Goal: Task Accomplishment & Management: Manage account settings

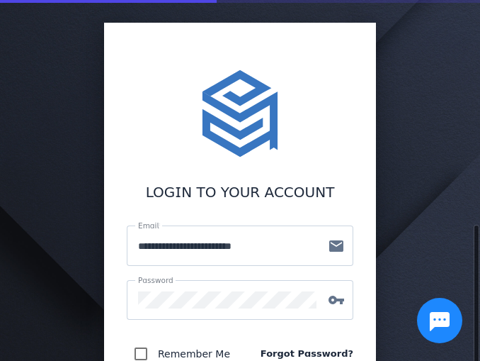
scroll to position [142, 0]
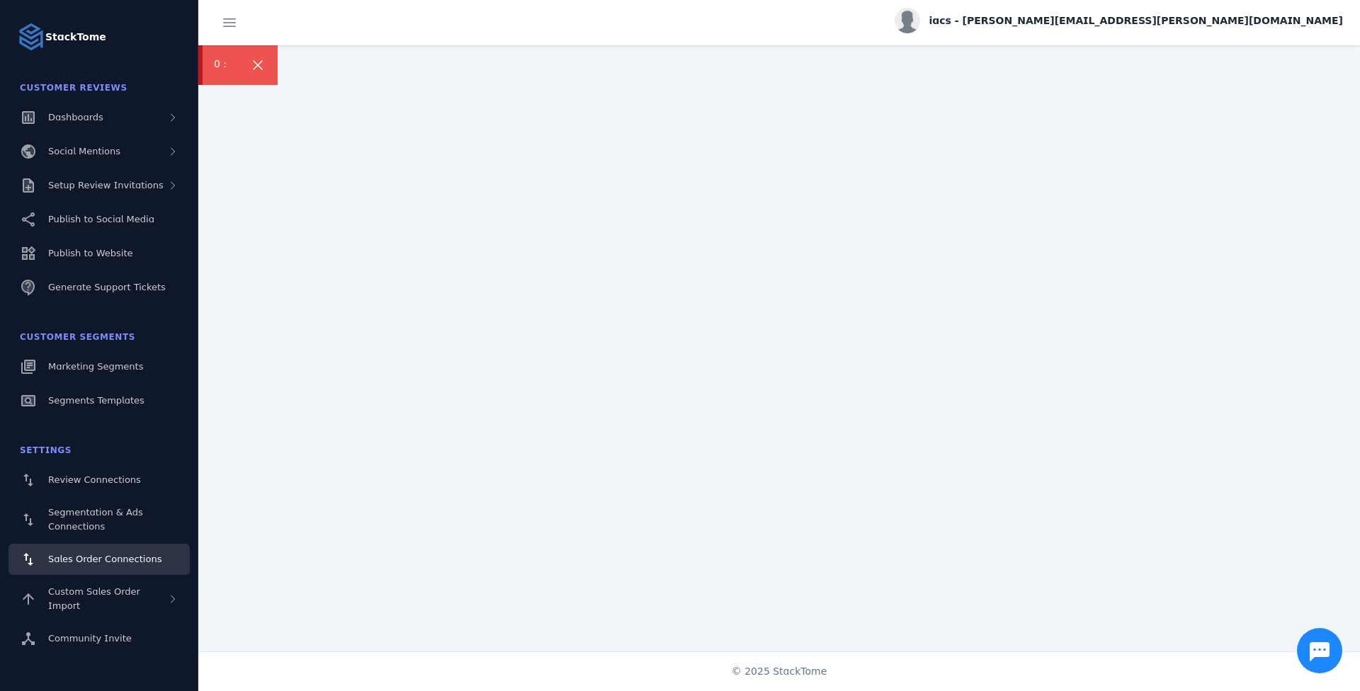
click at [254, 61] on icon at bounding box center [258, 65] width 10 height 10
click at [96, 360] on span "Sales Order Connections" at bounding box center [104, 559] width 113 height 11
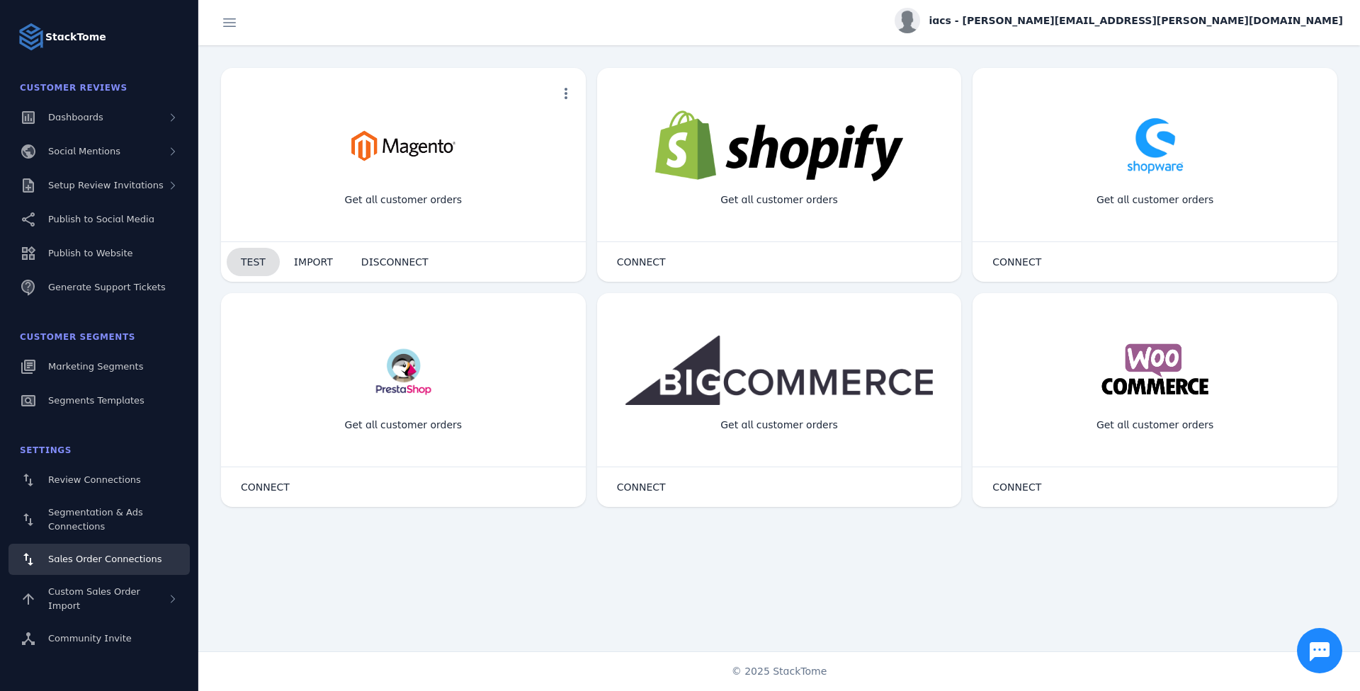
click at [250, 264] on span "TEST" at bounding box center [253, 262] width 25 height 10
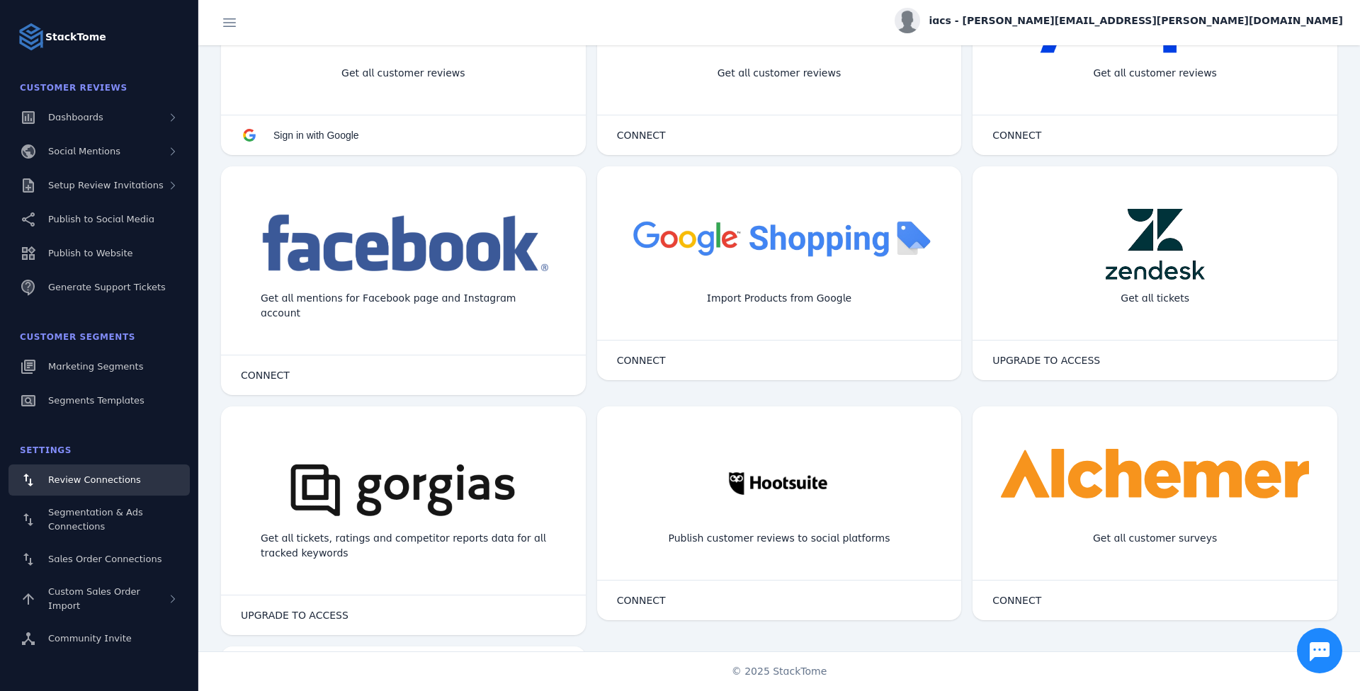
scroll to position [354, 0]
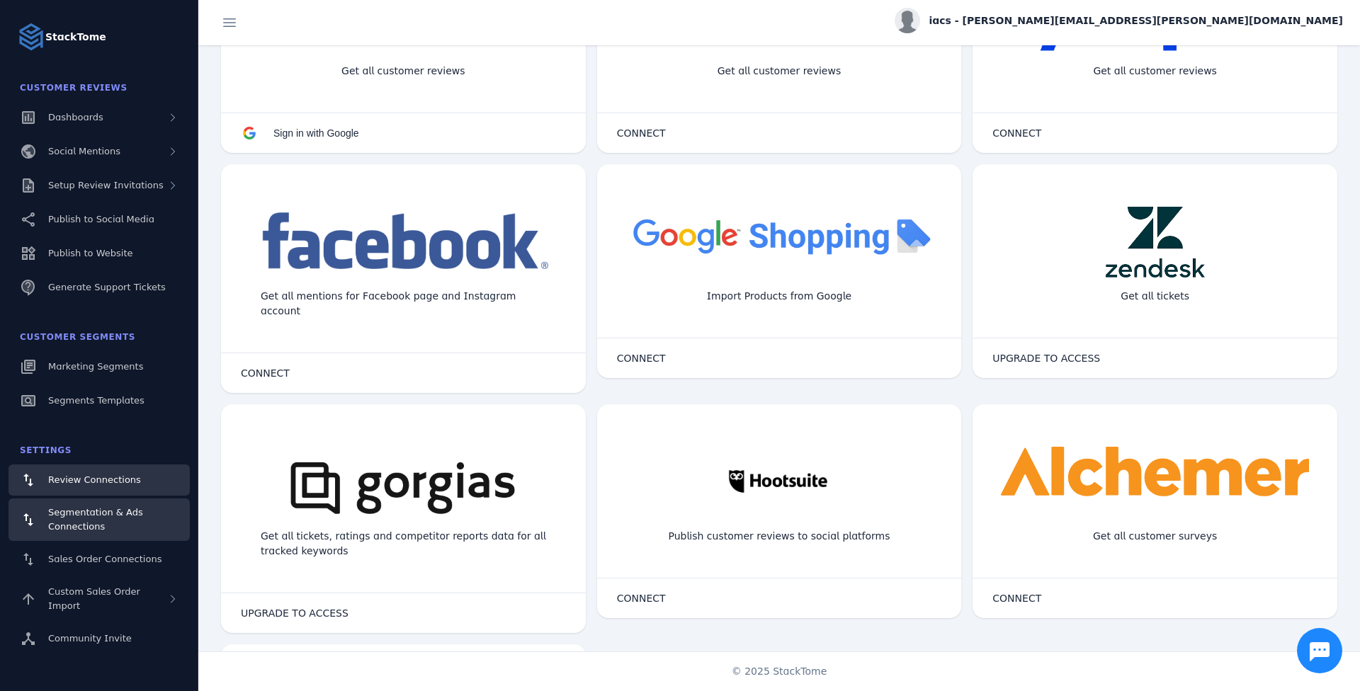
click at [88, 360] on span "Segmentation & Ads Connections" at bounding box center [95, 519] width 95 height 25
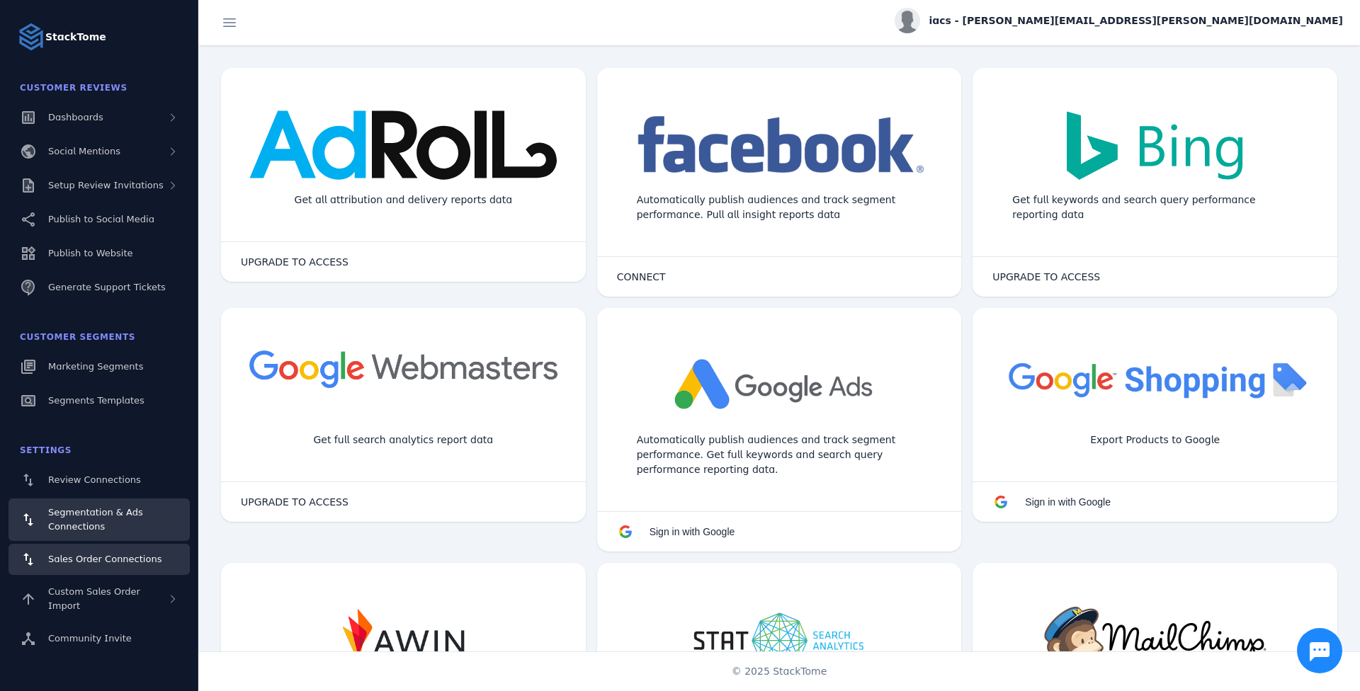
click at [138, 360] on span "Sales Order Connections" at bounding box center [104, 559] width 113 height 11
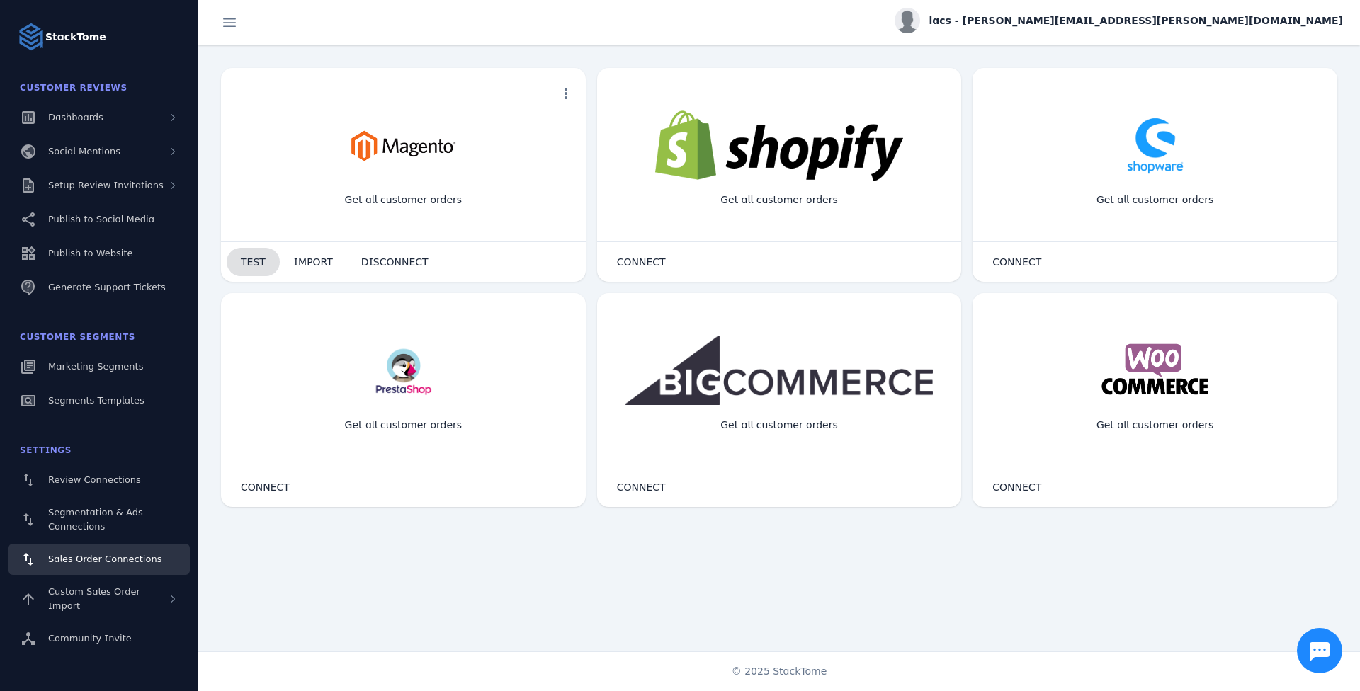
click at [258, 261] on span "TEST" at bounding box center [253, 262] width 25 height 10
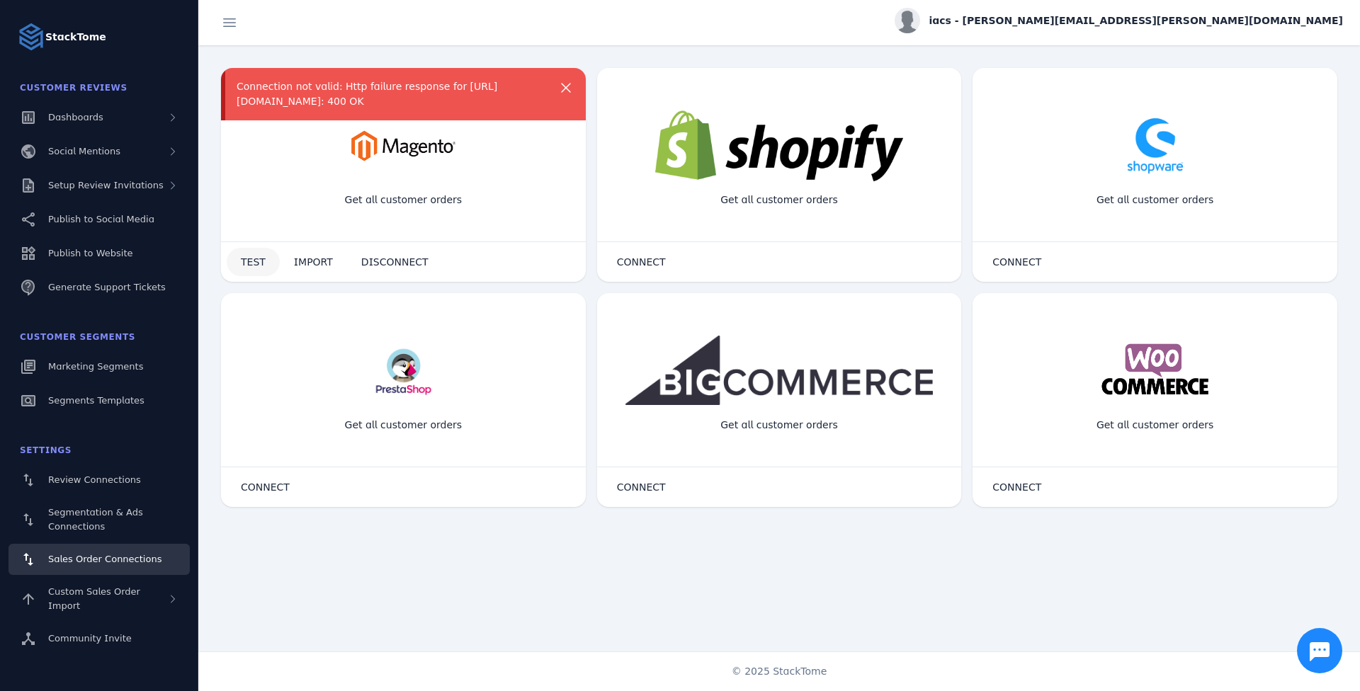
click at [243, 269] on span at bounding box center [253, 262] width 53 height 34
click at [238, 266] on span at bounding box center [253, 262] width 53 height 34
click at [390, 267] on span "DISCONNECT" at bounding box center [394, 262] width 67 height 10
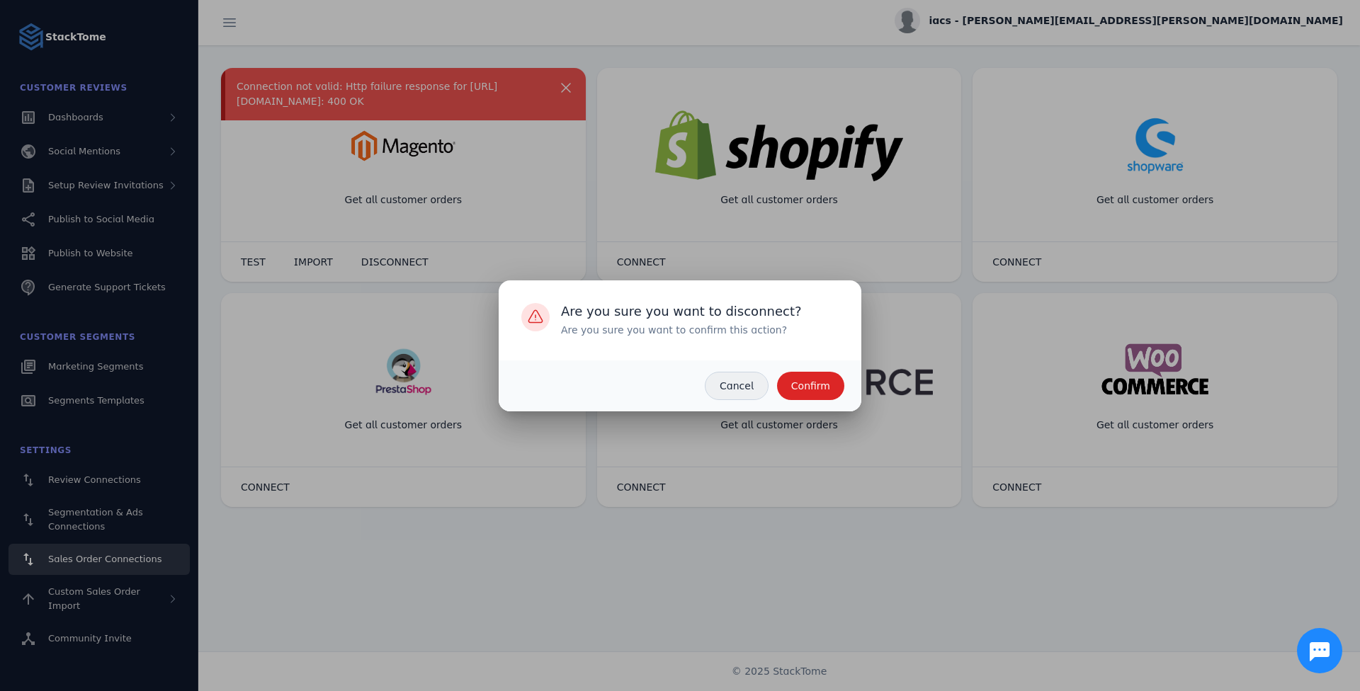
click at [480, 360] on span "button" at bounding box center [737, 386] width 62 height 34
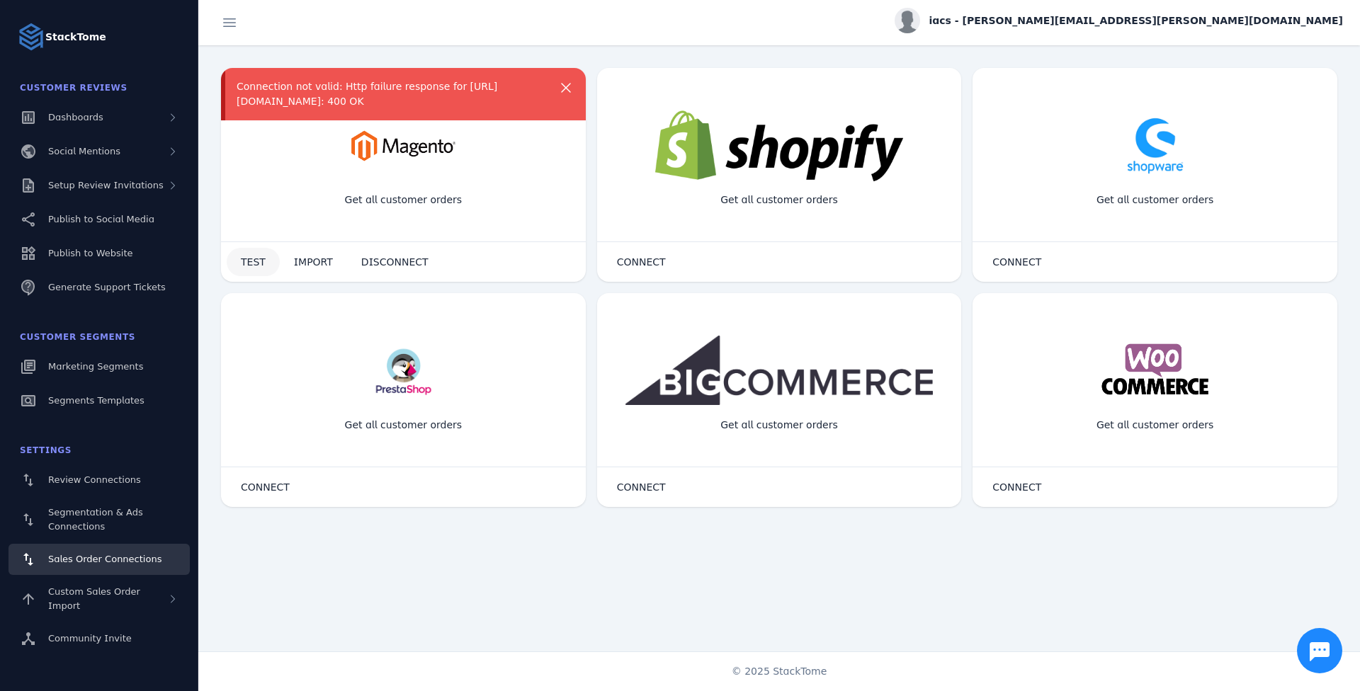
click at [251, 259] on span "TEST" at bounding box center [253, 262] width 25 height 10
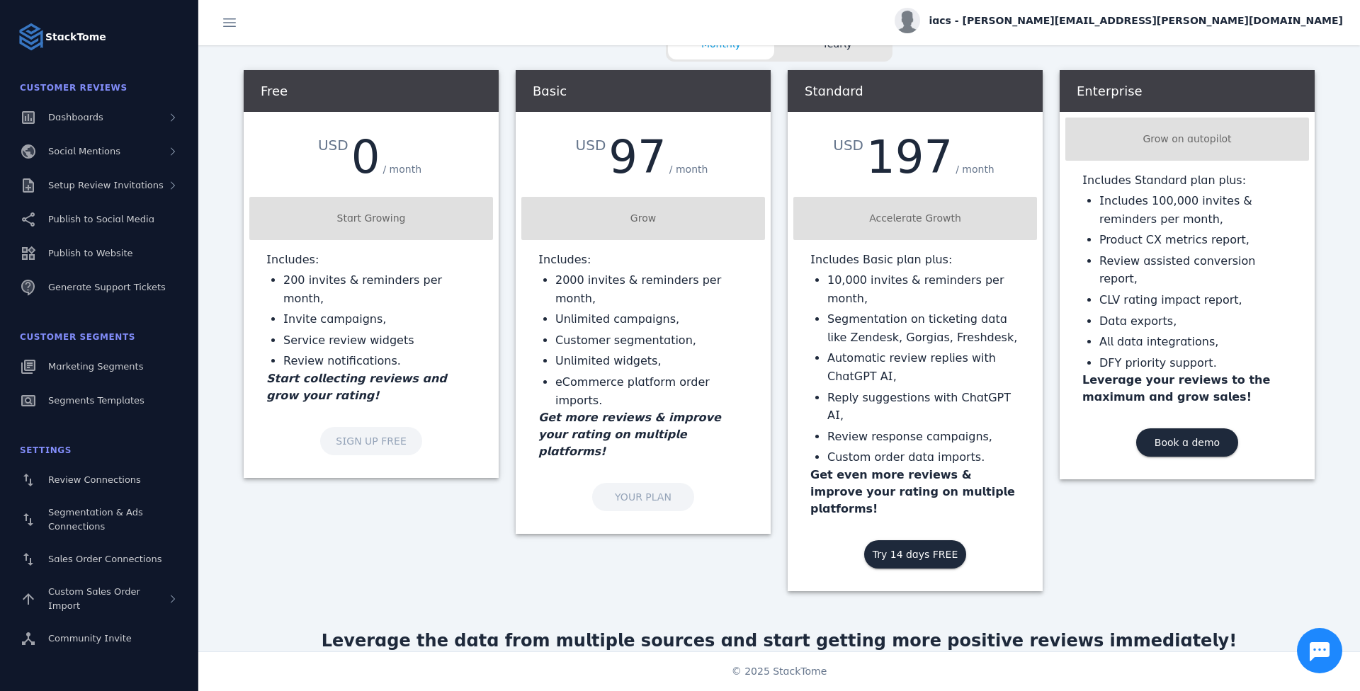
scroll to position [24, 0]
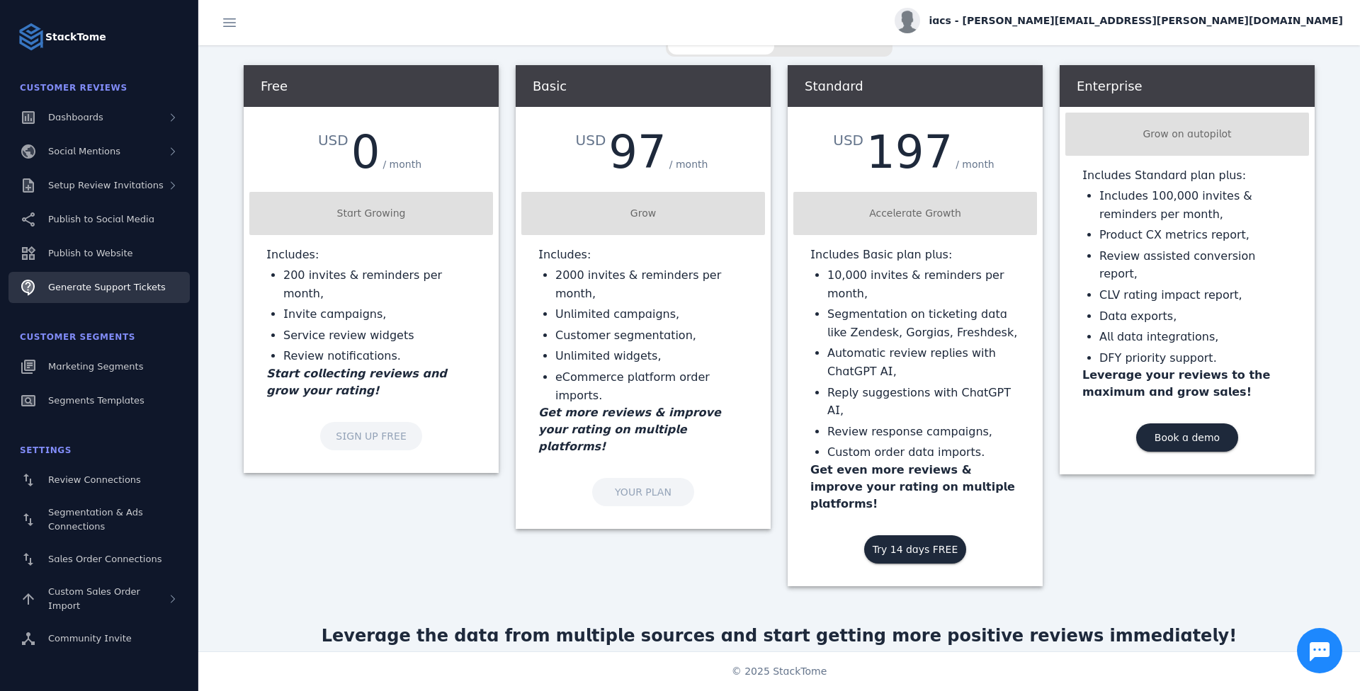
click at [103, 301] on link "Generate Support Tickets" at bounding box center [99, 287] width 181 height 31
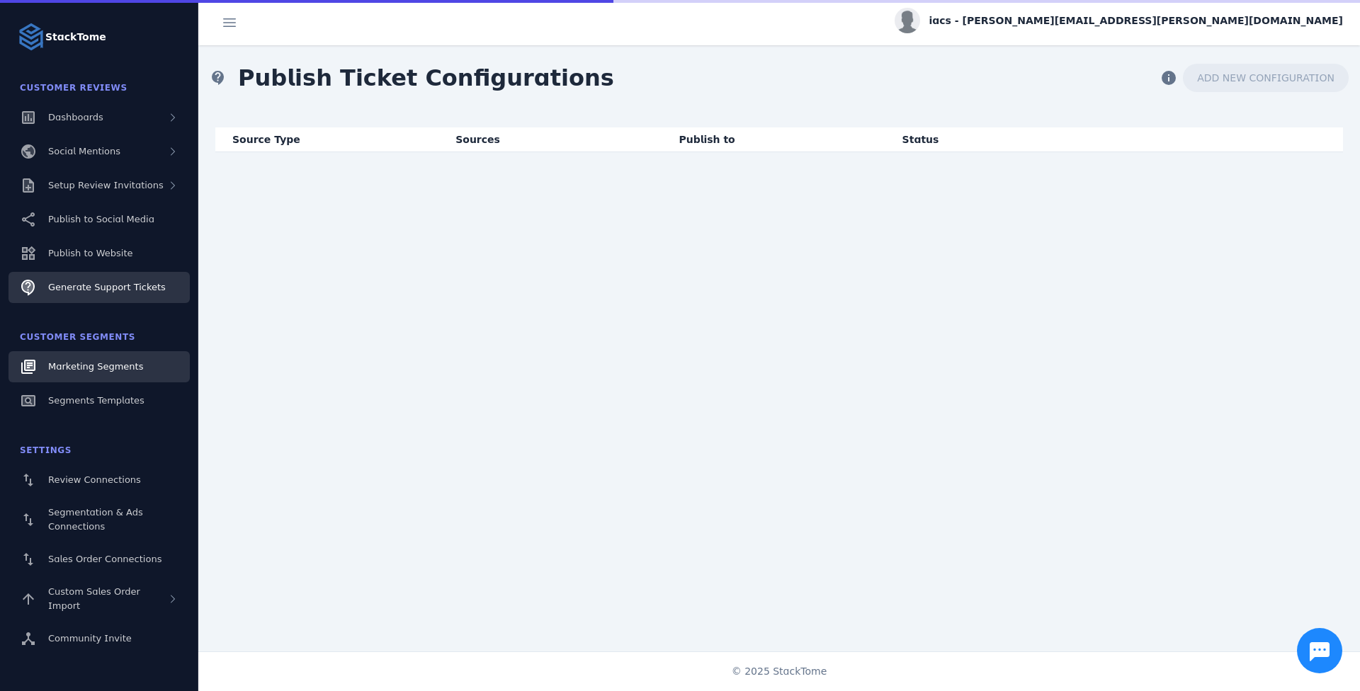
click at [106, 360] on div "Marketing Segments" at bounding box center [95, 367] width 95 height 14
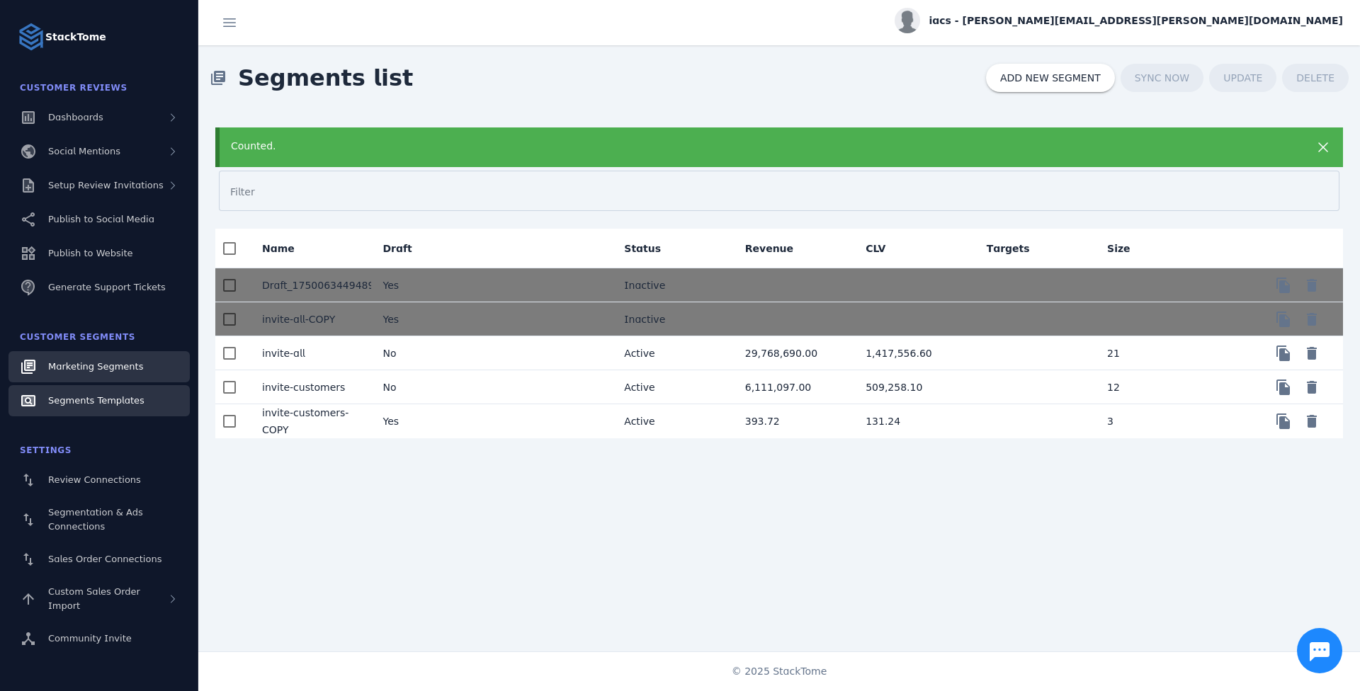
click at [141, 360] on link "Segments Templates" at bounding box center [99, 400] width 181 height 31
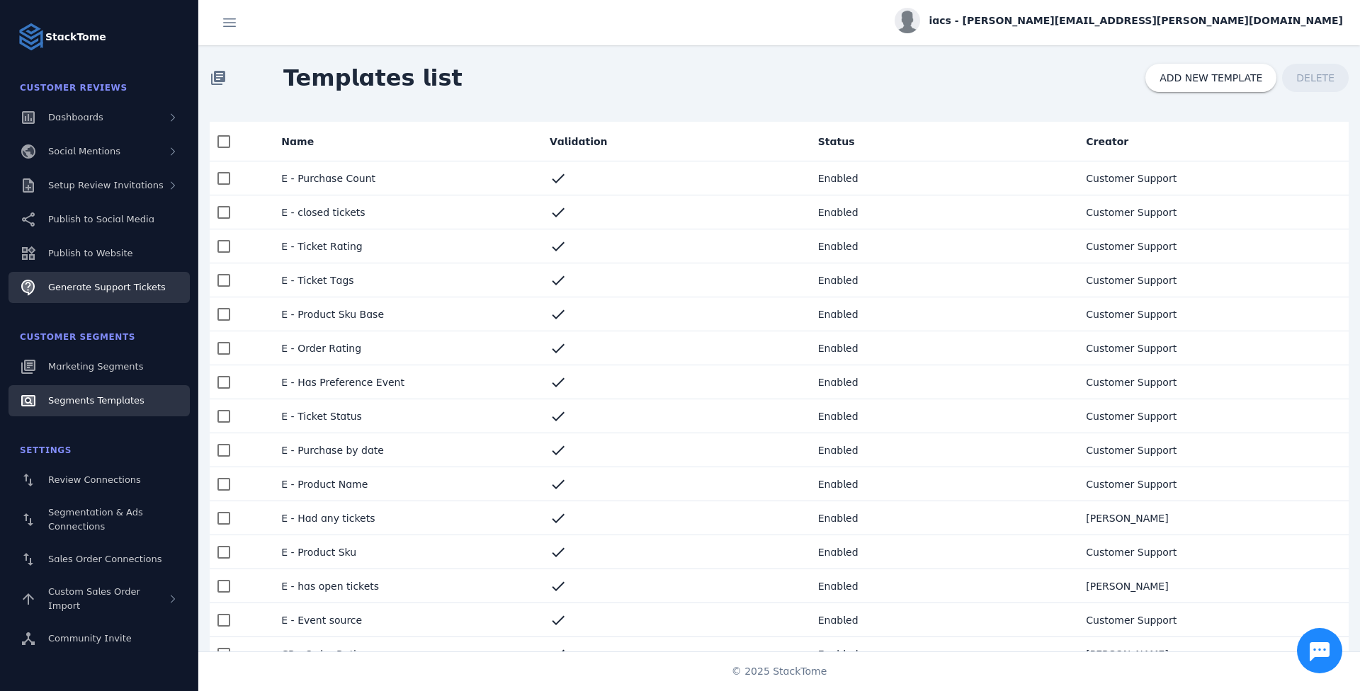
click at [131, 282] on span "Generate Support Tickets" at bounding box center [107, 287] width 118 height 11
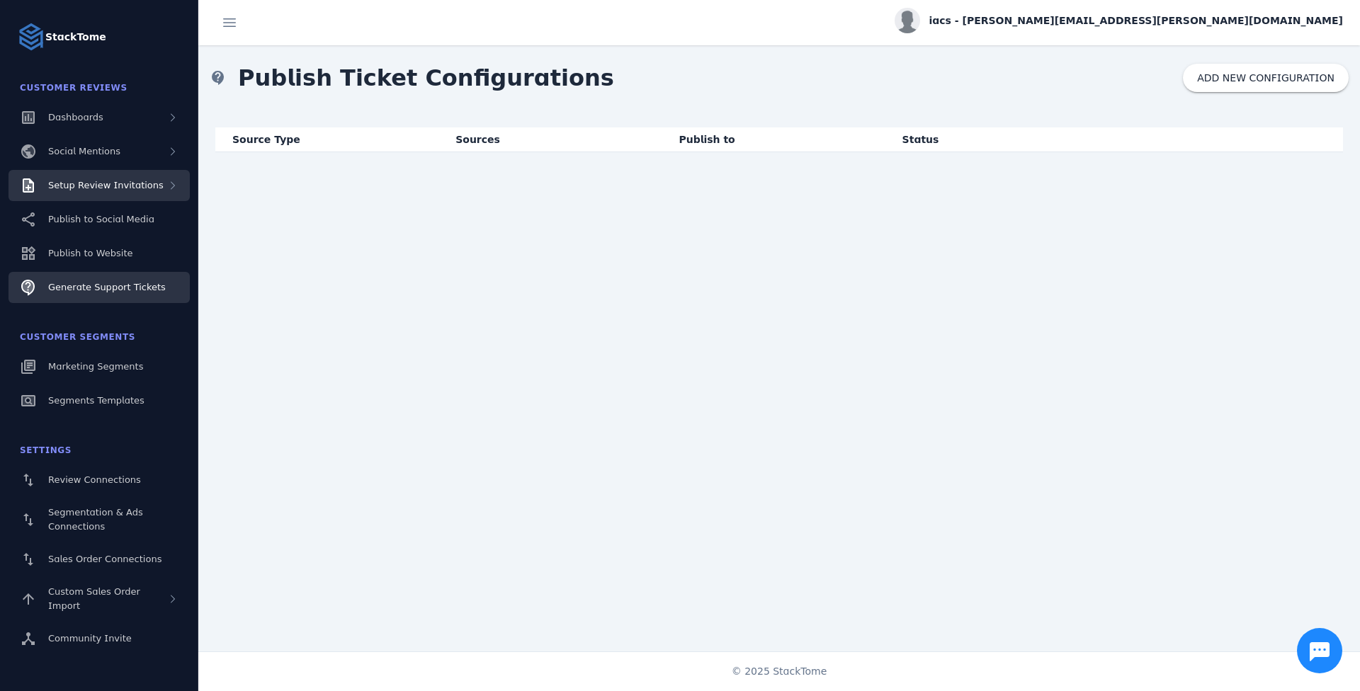
click at [145, 191] on div "Setup Review Invitations" at bounding box center [105, 186] width 115 height 14
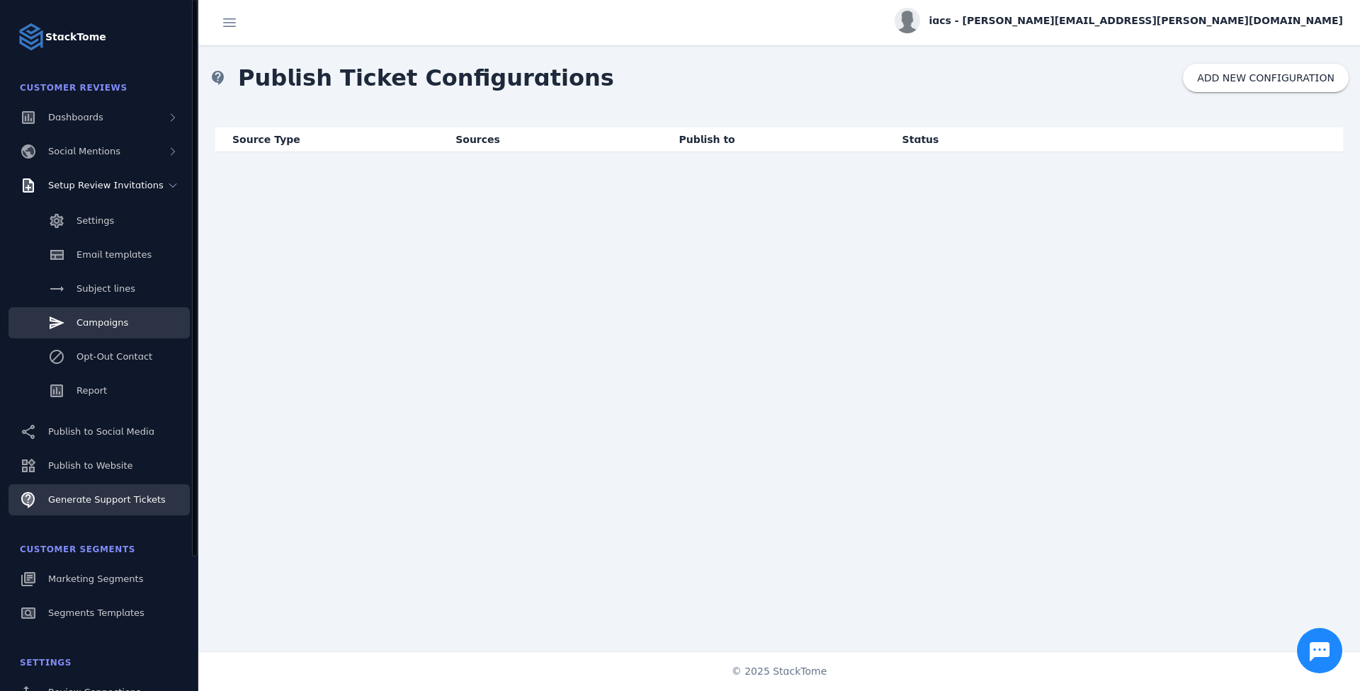
click at [159, 328] on link "Campaigns" at bounding box center [99, 322] width 181 height 31
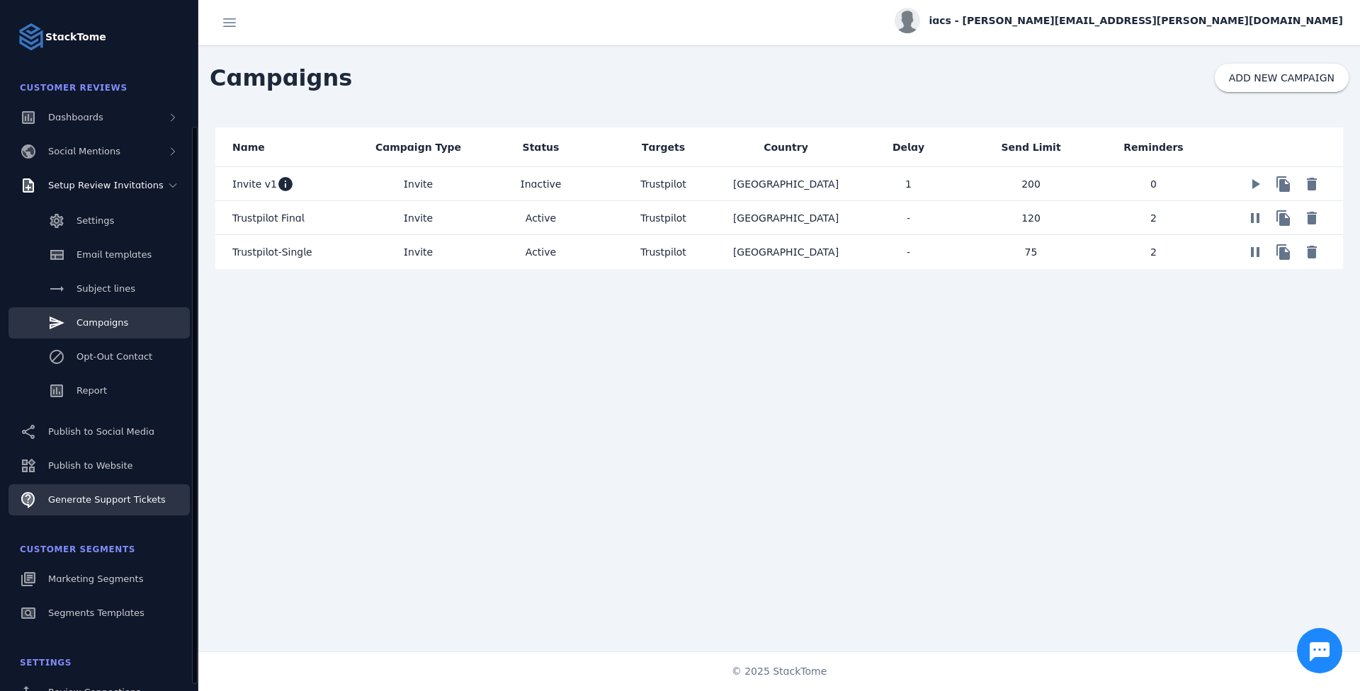
scroll to position [167, 0]
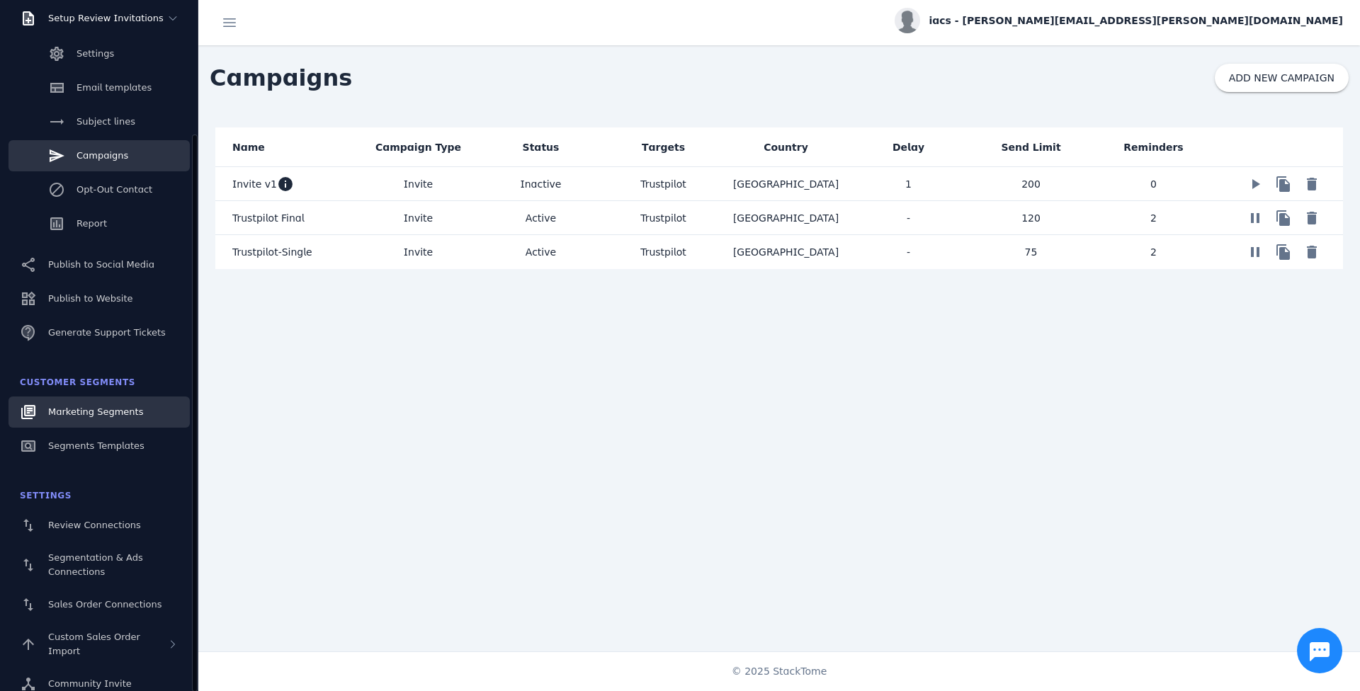
click at [121, 360] on link "Marketing Segments" at bounding box center [99, 412] width 181 height 31
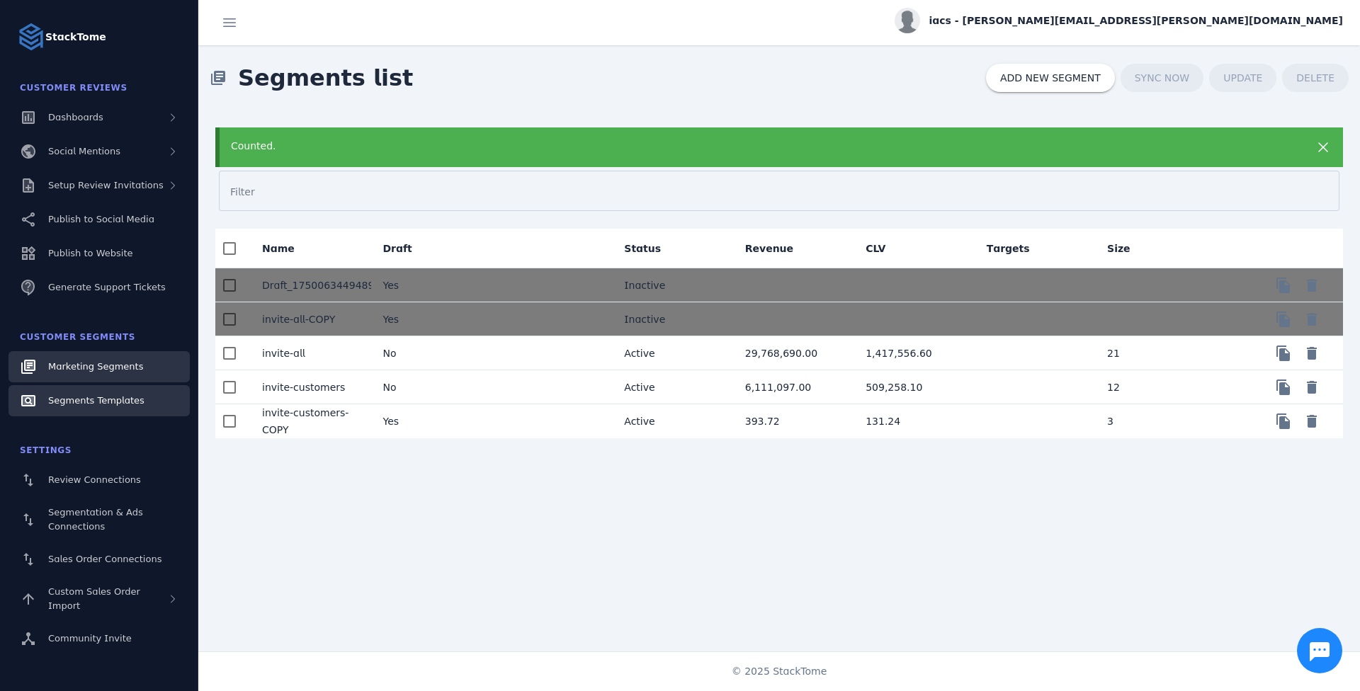
click at [166, 360] on link "Segments Templates" at bounding box center [99, 400] width 181 height 31
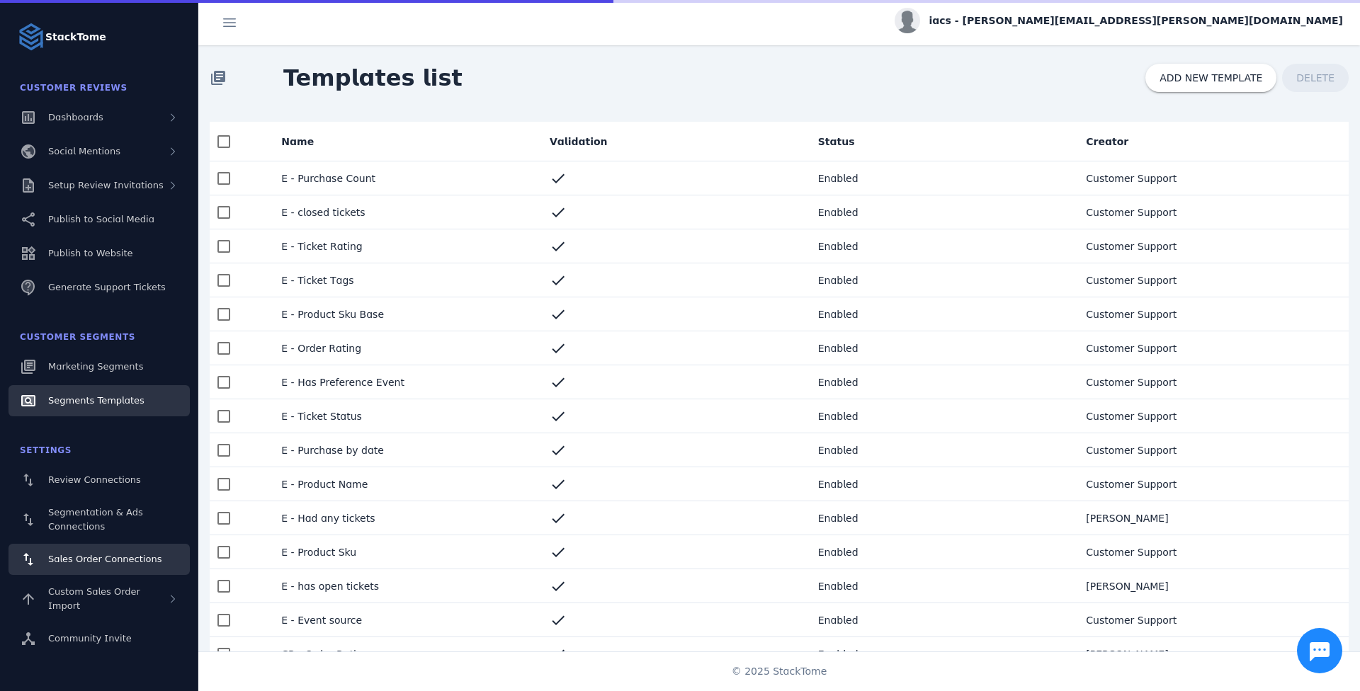
click at [133, 360] on span "Sales Order Connections" at bounding box center [104, 559] width 113 height 11
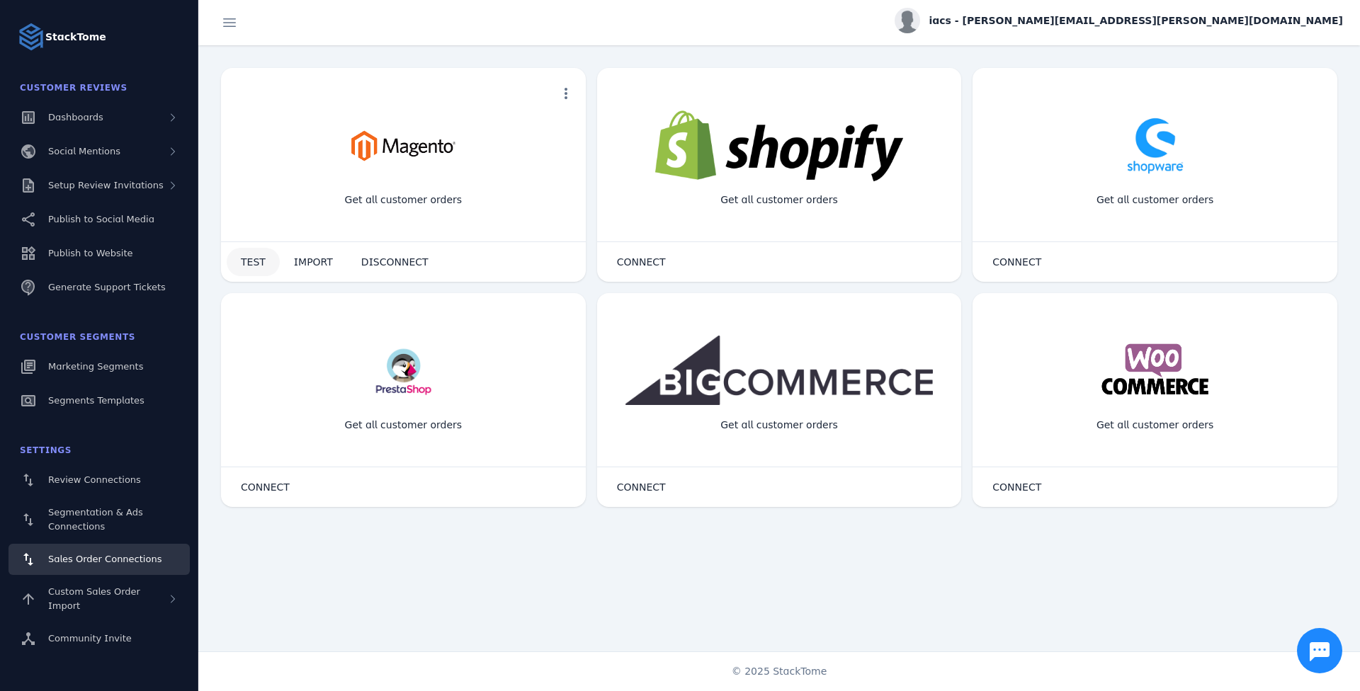
click at [264, 259] on span at bounding box center [253, 262] width 53 height 34
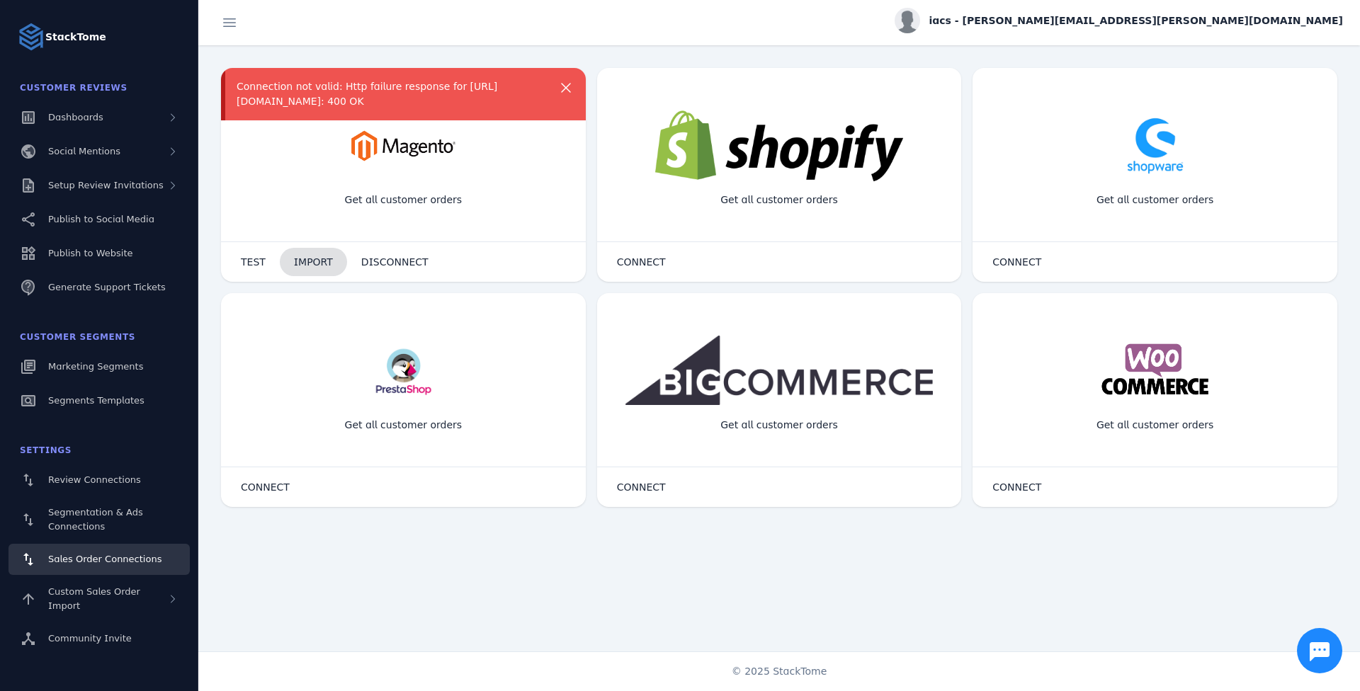
click at [307, 260] on span "IMPORT" at bounding box center [313, 262] width 39 height 10
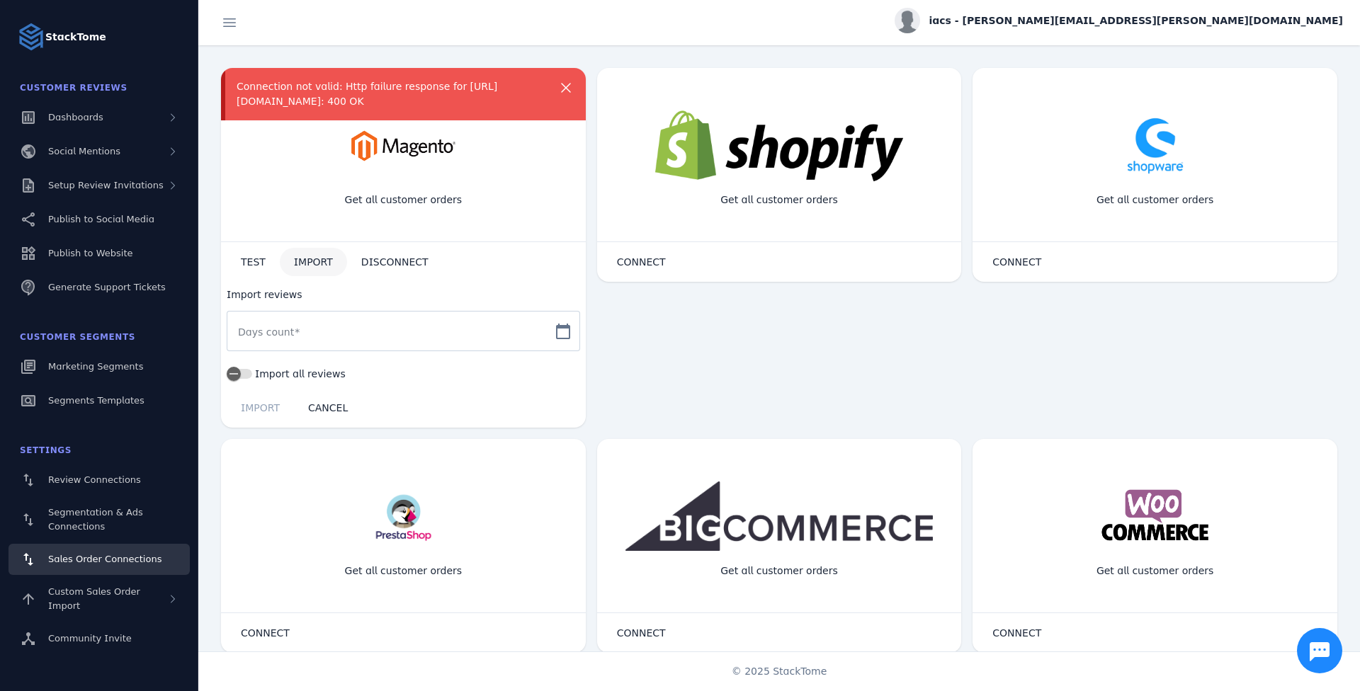
click at [312, 264] on span "IMPORT" at bounding box center [313, 262] width 39 height 10
click at [480, 79] on div at bounding box center [558, 87] width 34 height 17
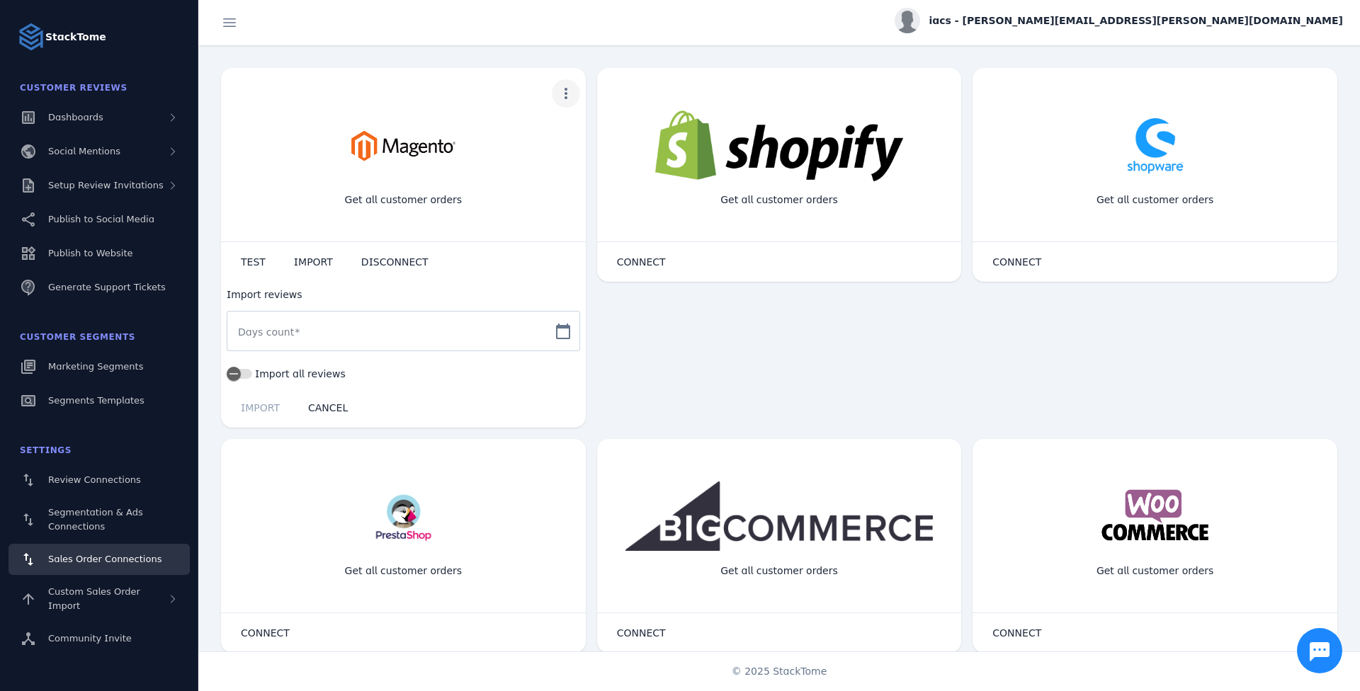
click at [480, 91] on span "more" at bounding box center [566, 94] width 34 height 34
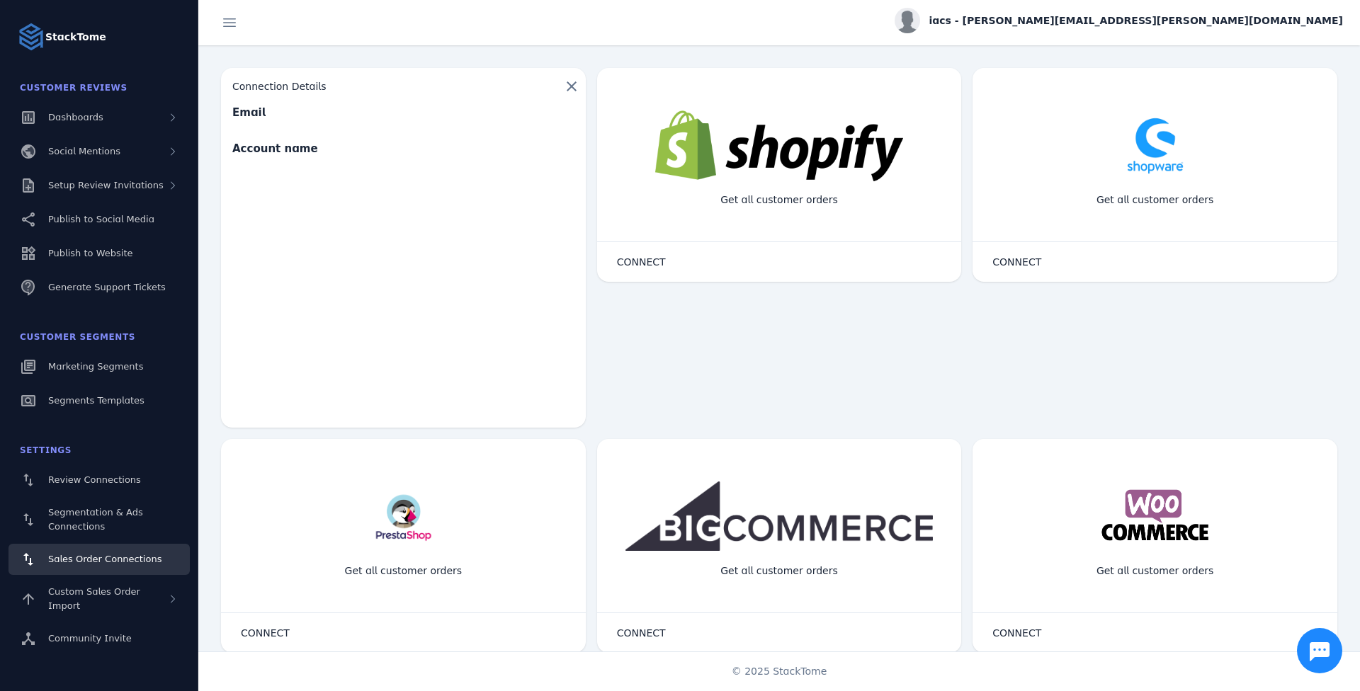
click at [262, 105] on div "Email" at bounding box center [275, 114] width 86 height 19
click at [480, 82] on span "Flip widget" at bounding box center [572, 86] width 34 height 34
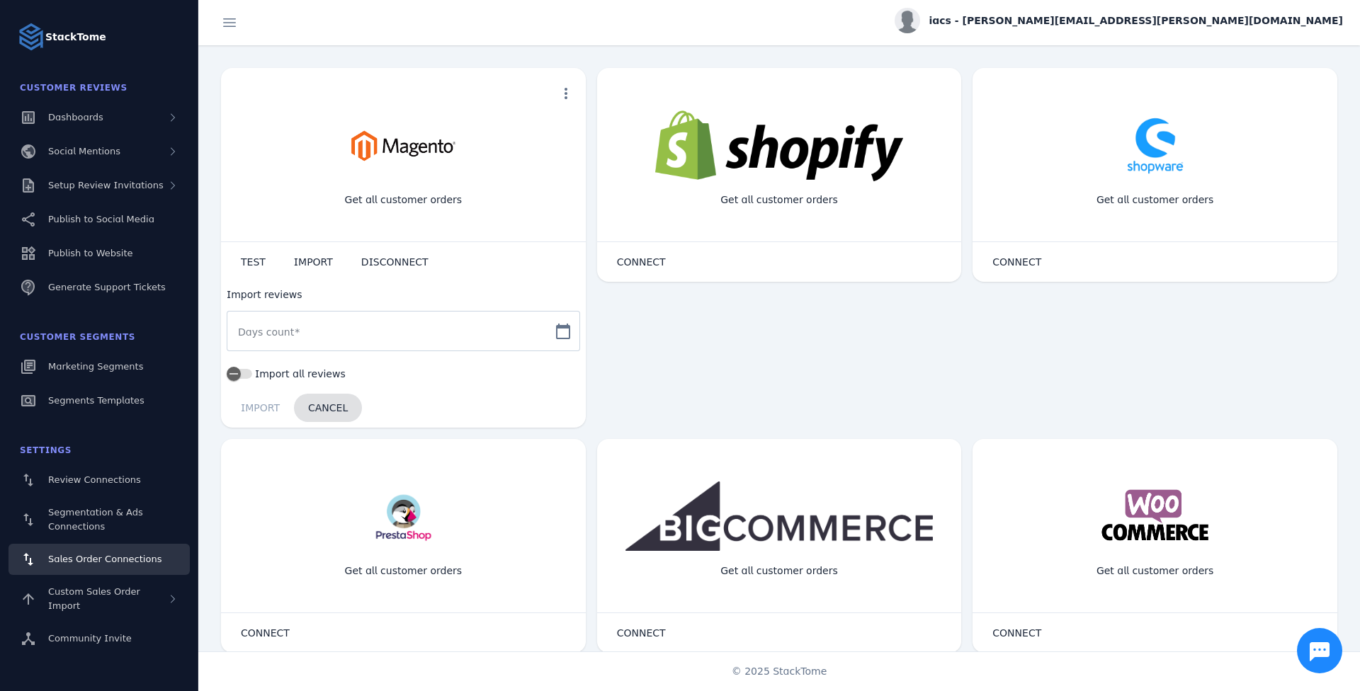
click at [324, 360] on span at bounding box center [328, 408] width 68 height 34
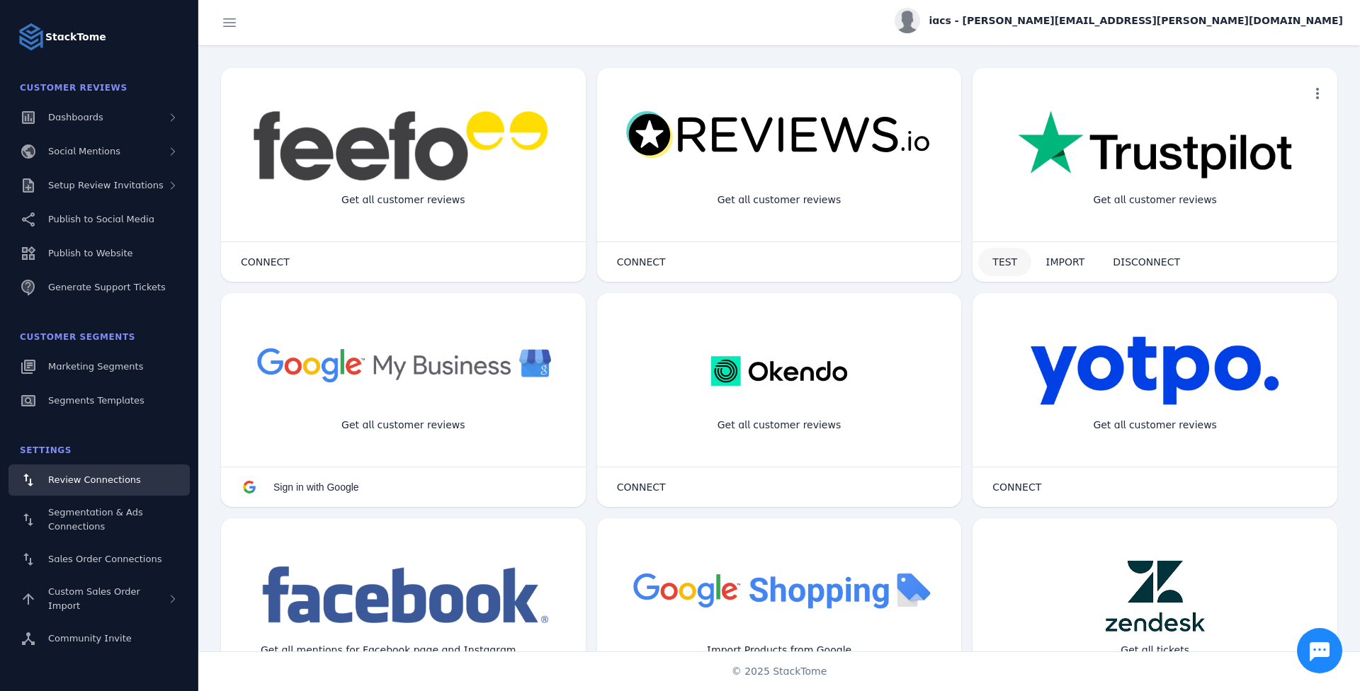
click at [480, 260] on span "TEST" at bounding box center [1005, 262] width 25 height 10
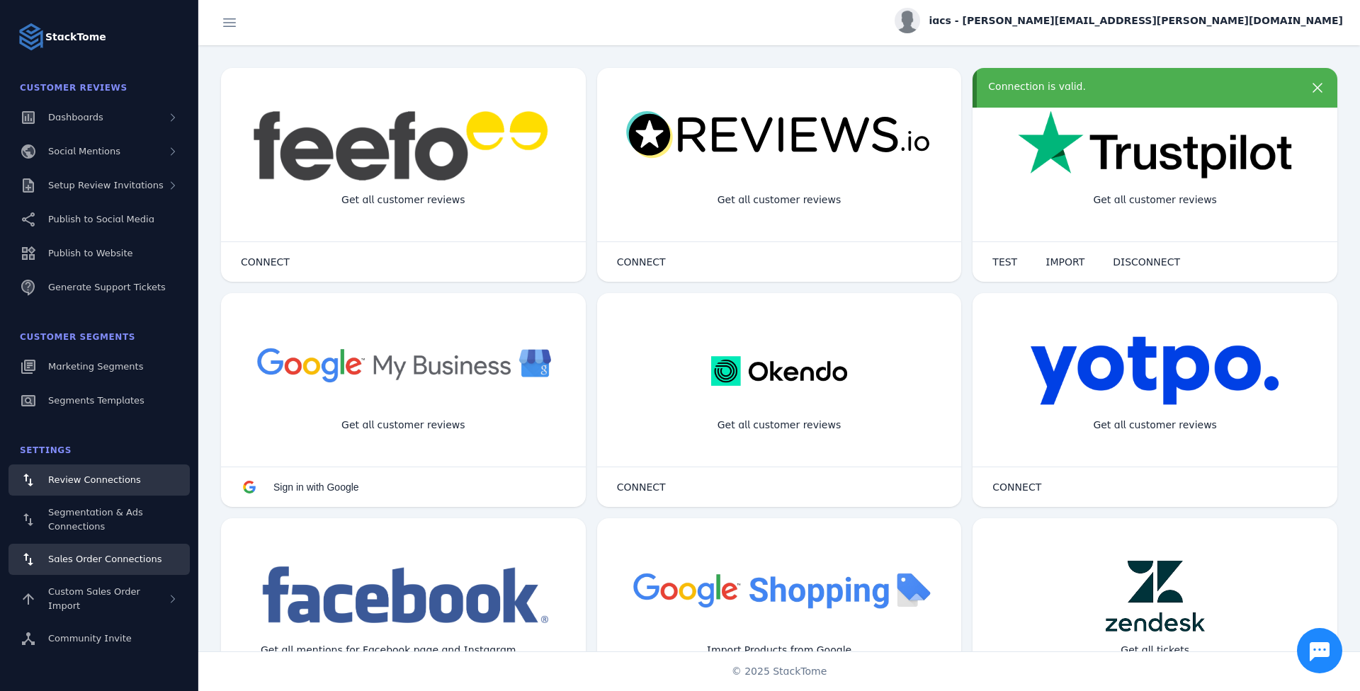
click at [138, 360] on link "Sales Order Connections" at bounding box center [99, 559] width 181 height 31
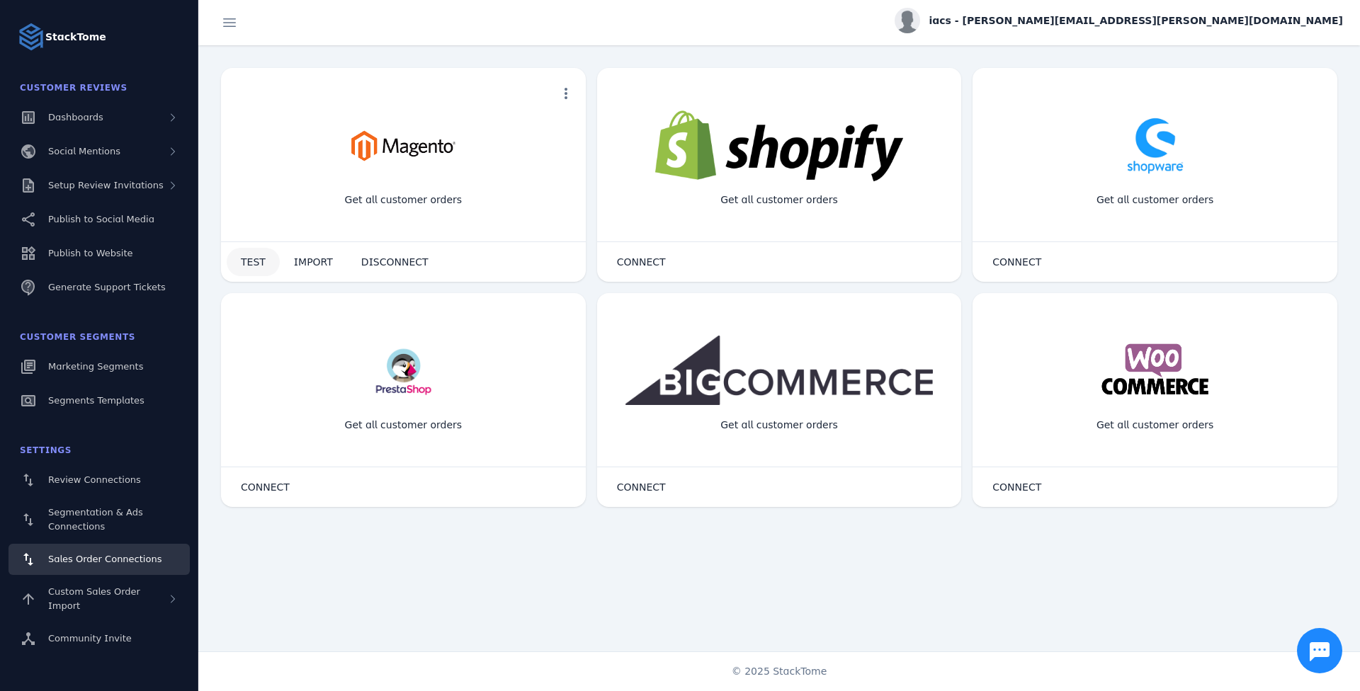
click at [258, 259] on span "TEST" at bounding box center [253, 262] width 25 height 10
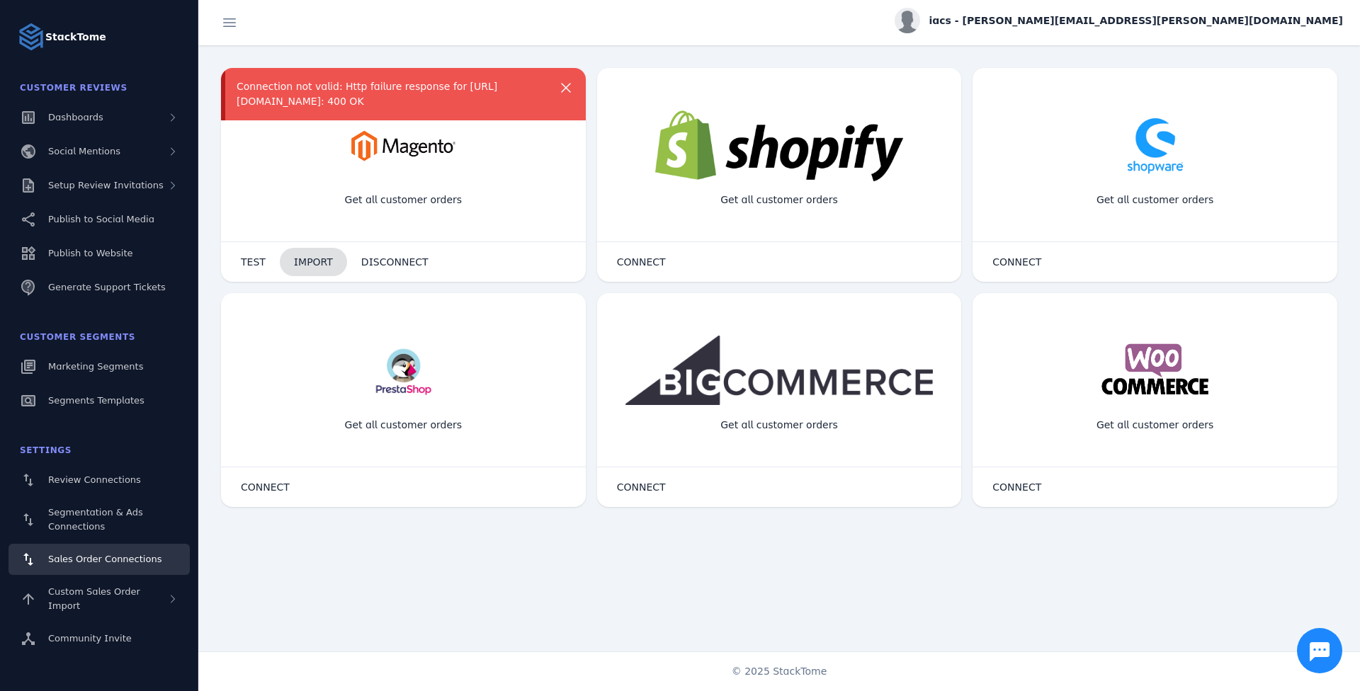
click at [334, 263] on span at bounding box center [313, 262] width 67 height 34
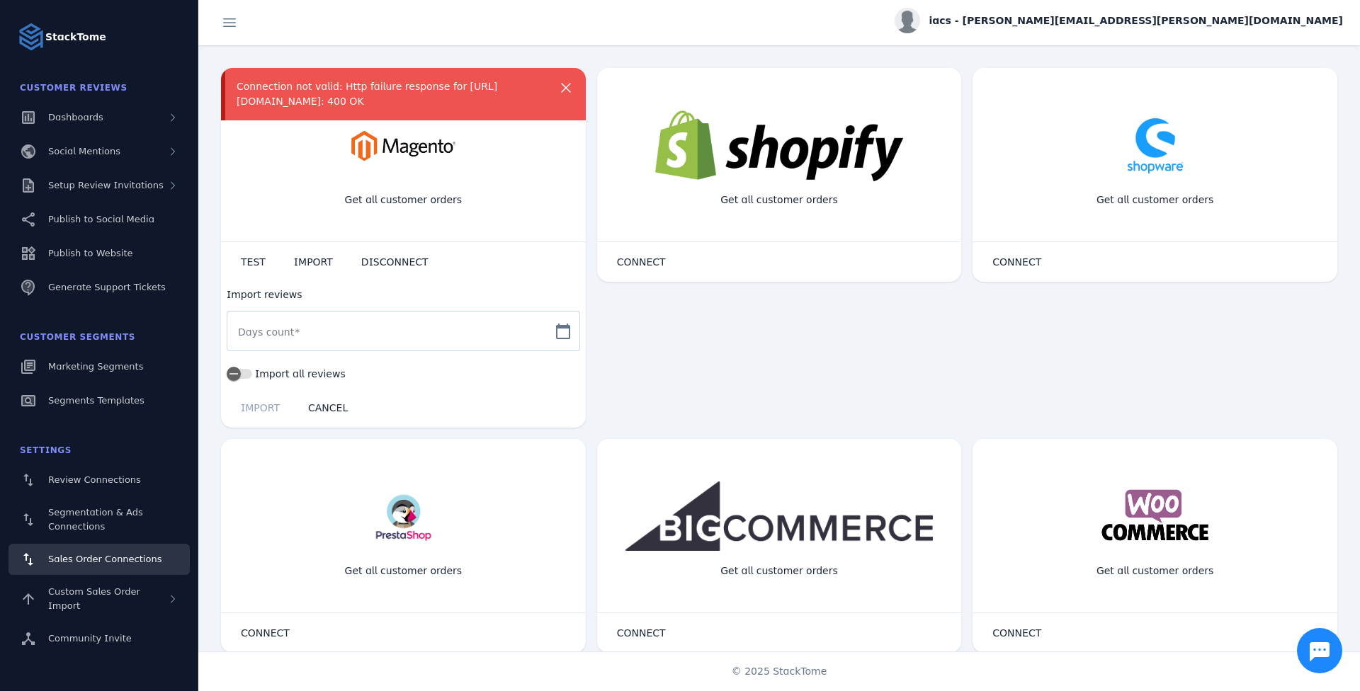
click at [271, 360] on div "IMPORT CANCEL" at bounding box center [403, 408] width 365 height 40
click at [259, 360] on label "Import all reviews" at bounding box center [299, 374] width 94 height 17
click at [252, 360] on button "Import all reviews" at bounding box center [240, 374] width 26 height 10
click at [480, 321] on mat-form-field "Days count calendar_today" at bounding box center [404, 338] width 354 height 55
click at [480, 326] on mat-icon "calendar_today" at bounding box center [563, 331] width 34 height 17
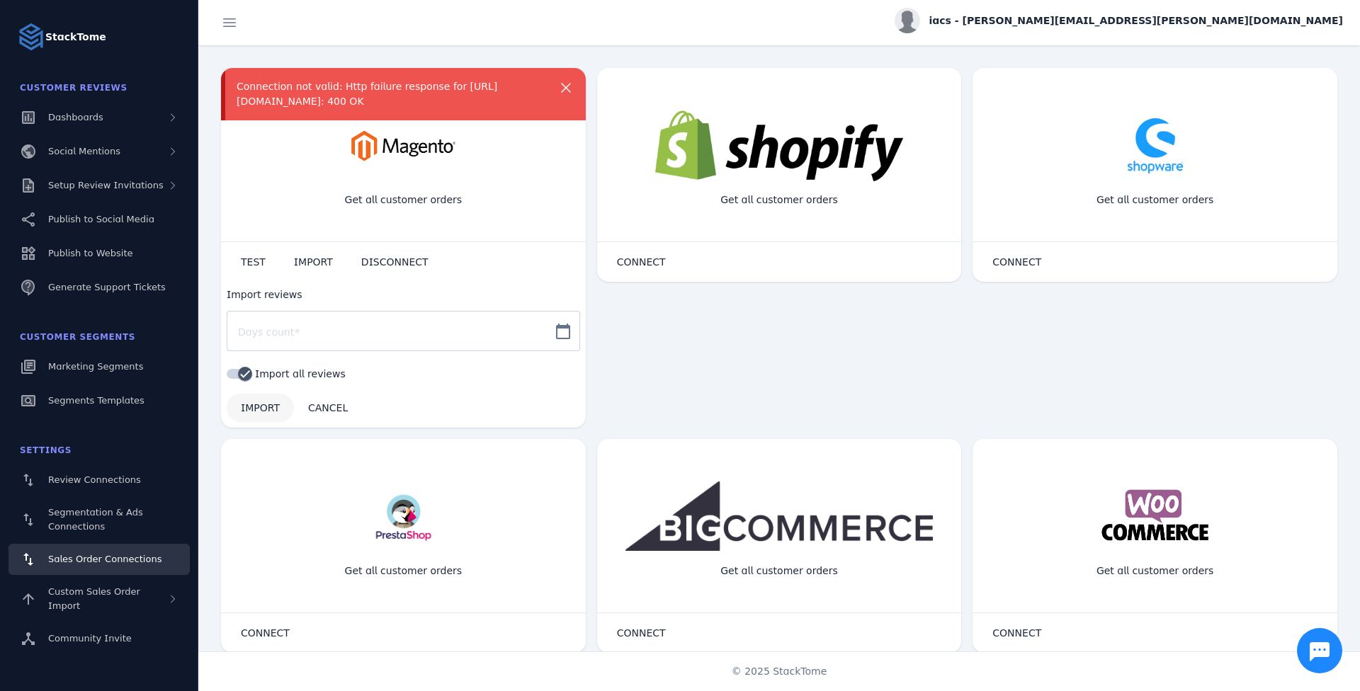
click at [264, 360] on span "IMPORT" at bounding box center [260, 408] width 39 height 10
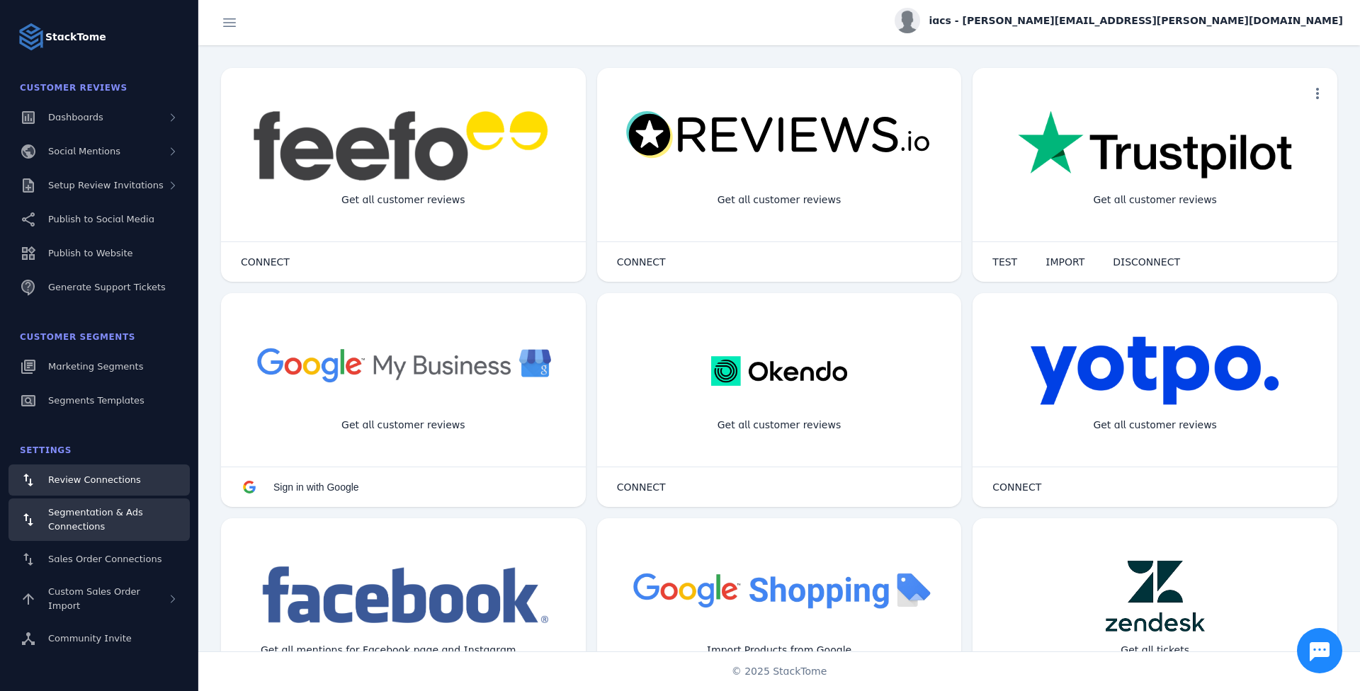
click at [111, 360] on div "Segmentation & Ads Connections" at bounding box center [113, 520] width 130 height 28
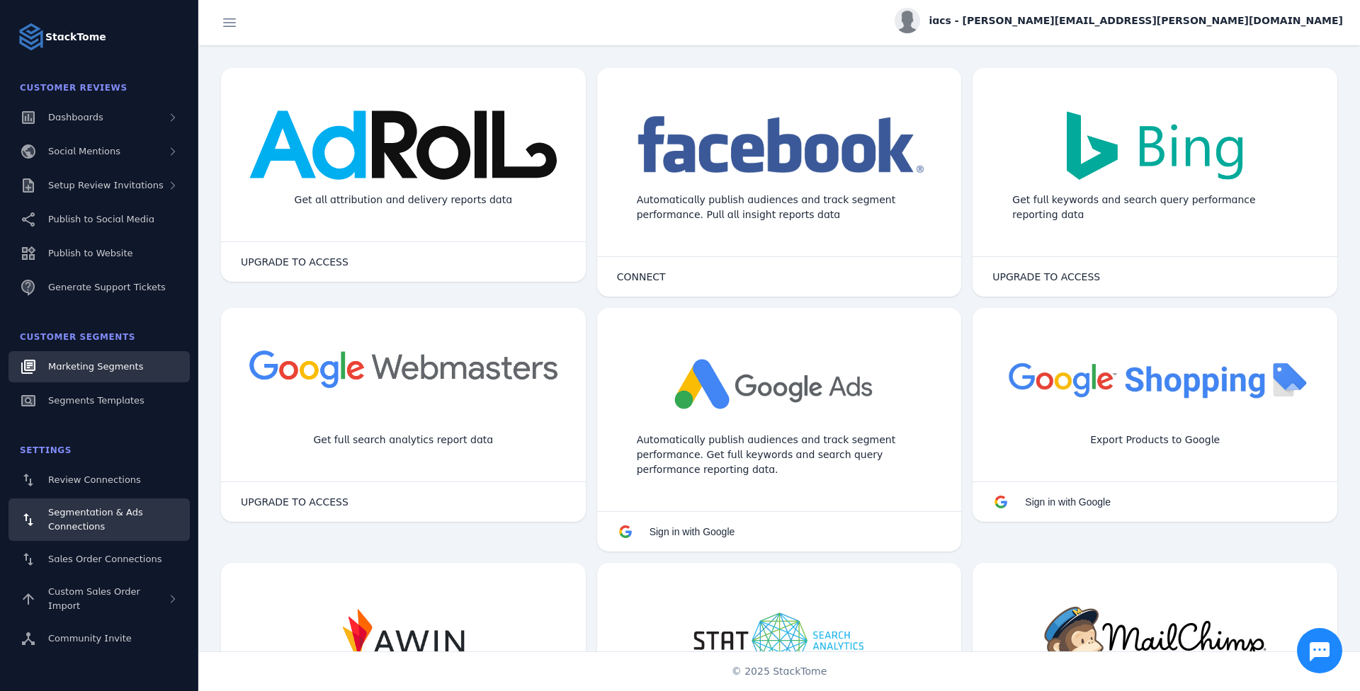
click at [118, 360] on span "Marketing Segments" at bounding box center [95, 366] width 95 height 11
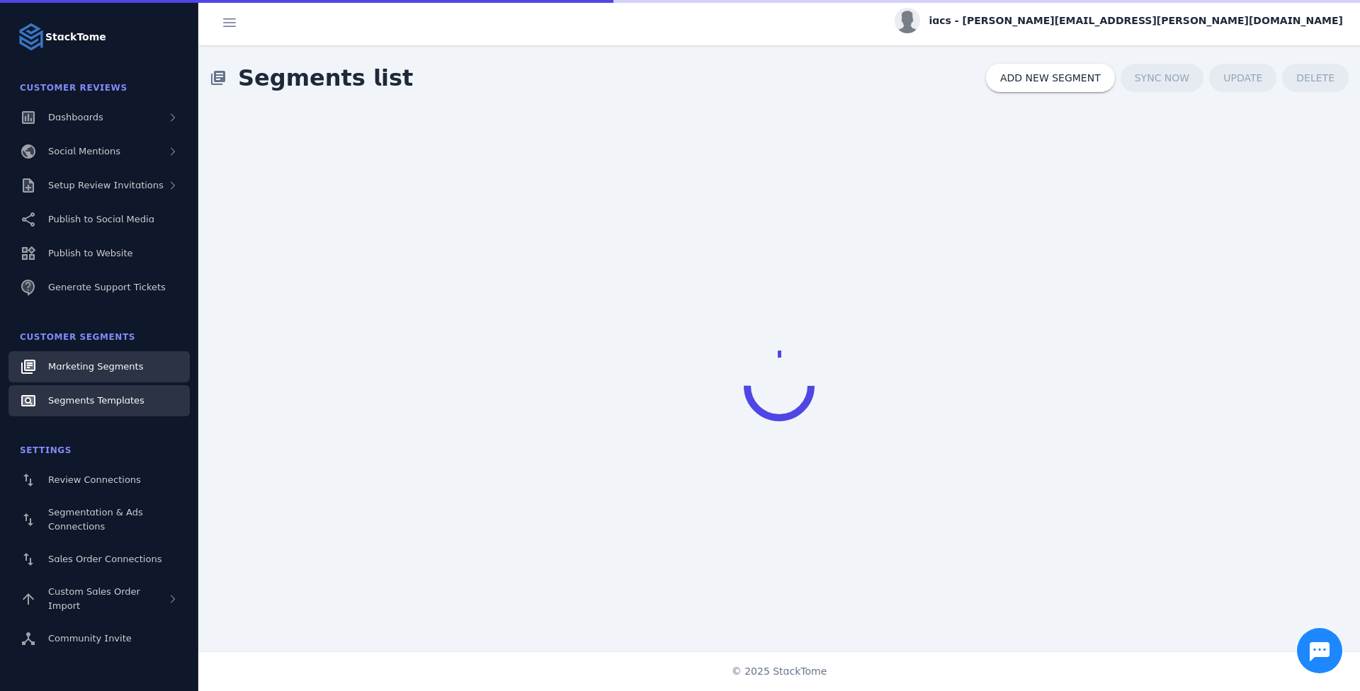
click at [135, 360] on link "Segments Templates" at bounding box center [99, 400] width 181 height 31
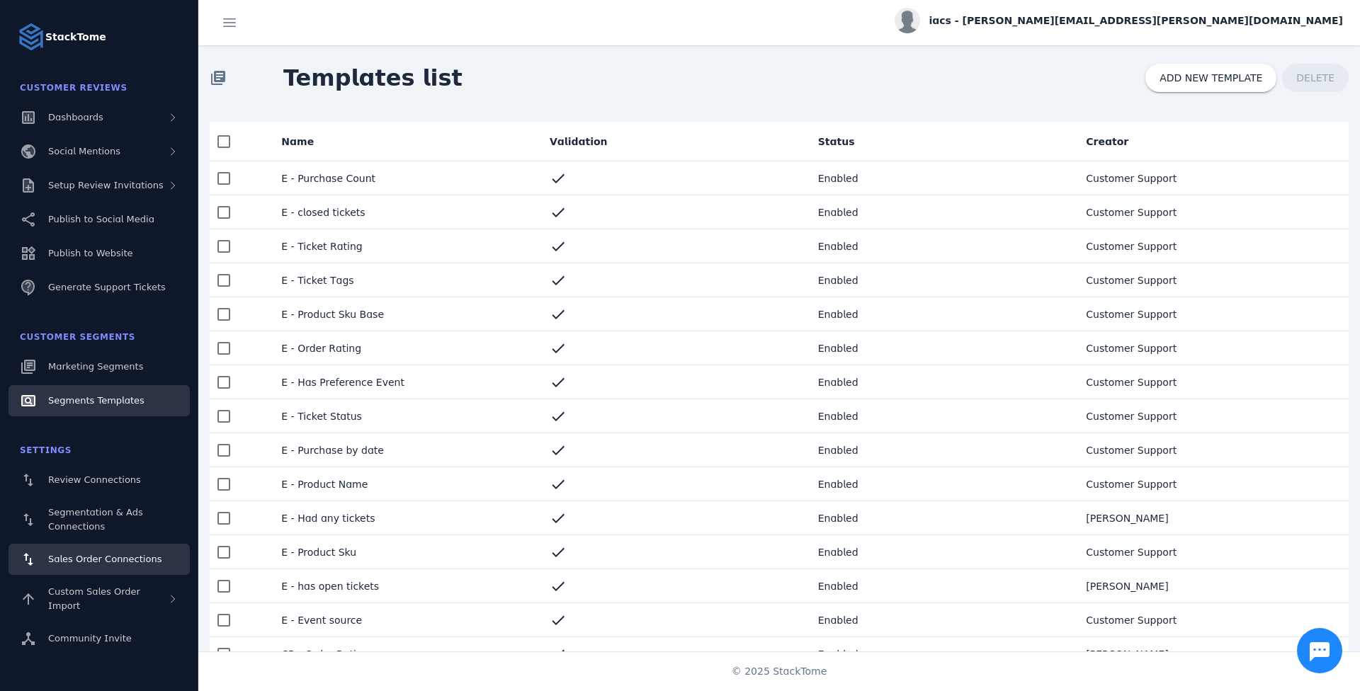
click at [100, 360] on link "Sales Order Connections" at bounding box center [99, 559] width 181 height 31
